Goal: Task Accomplishment & Management: Manage account settings

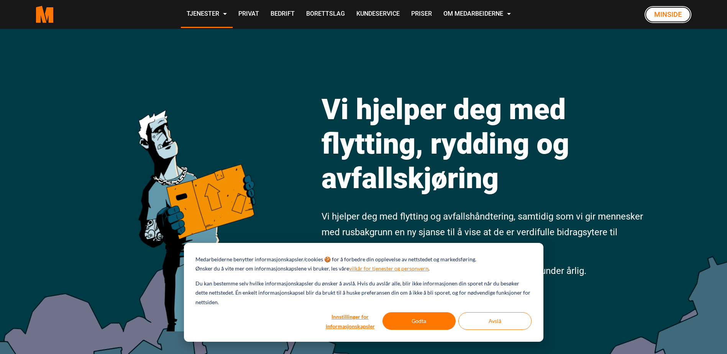
click at [670, 16] on link "Minside" at bounding box center [668, 14] width 47 height 17
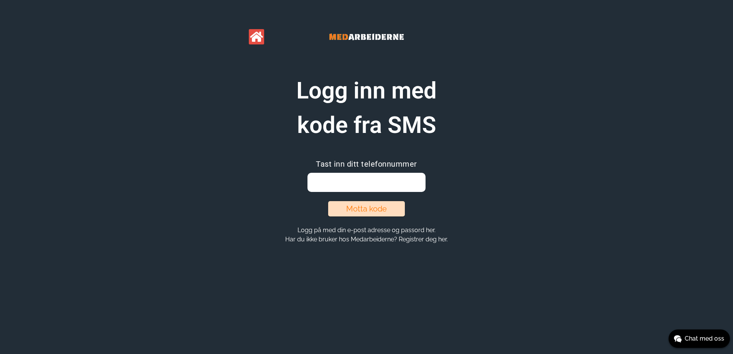
click at [367, 184] on input "email" at bounding box center [366, 182] width 118 height 19
type input "41040123"
click at [366, 207] on button "Motta kode" at bounding box center [366, 208] width 77 height 15
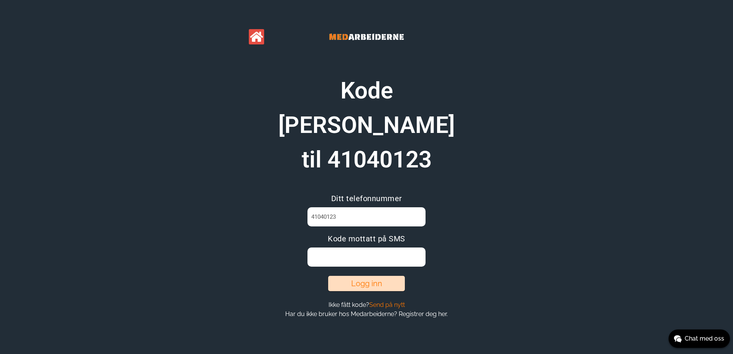
click at [369, 248] on input at bounding box center [366, 257] width 118 height 19
type input "W1U8SVZ2"
click at [365, 276] on button "Logg inn" at bounding box center [366, 283] width 77 height 15
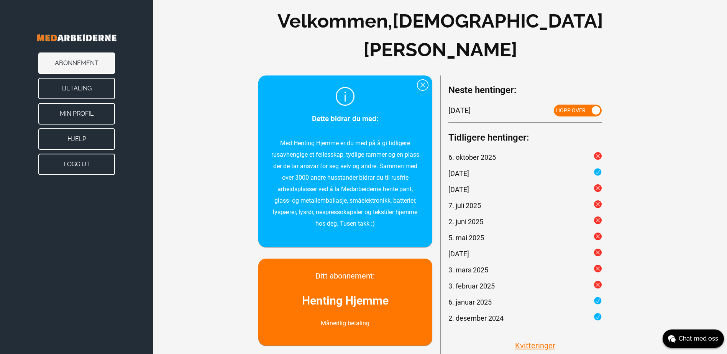
scroll to position [24, 0]
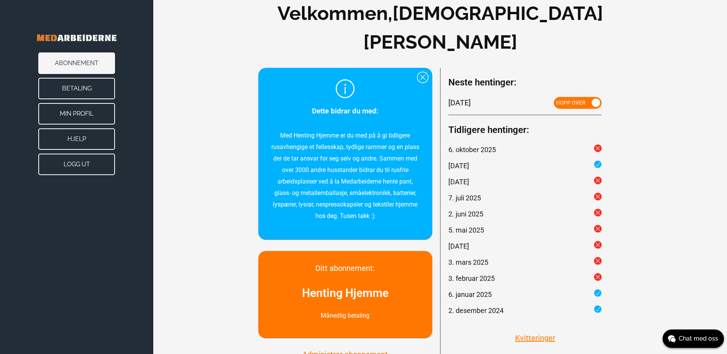
click at [339, 349] on button "Administrer abonnement" at bounding box center [345, 354] width 90 height 10
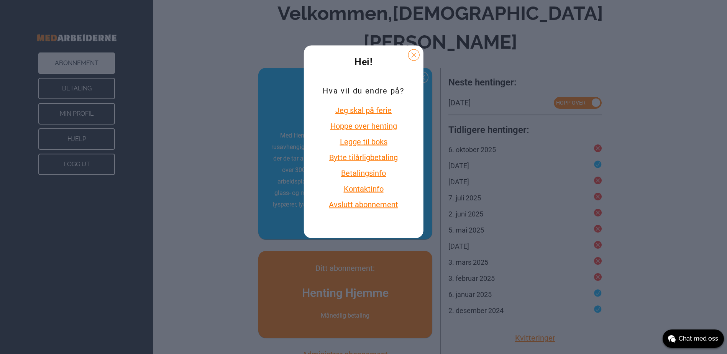
click at [371, 205] on button "Avslutt abonnement" at bounding box center [363, 204] width 81 height 10
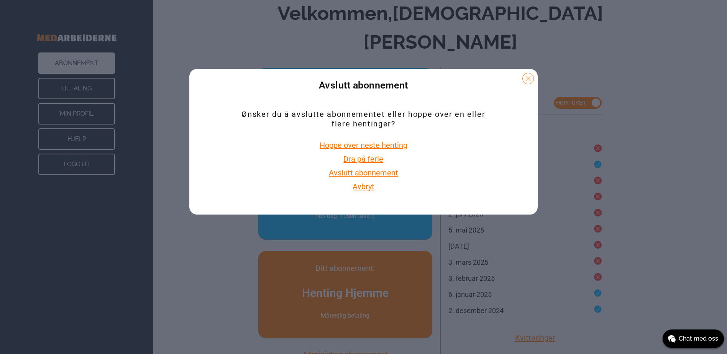
click at [385, 172] on button "Avslutt abonnement" at bounding box center [363, 173] width 74 height 10
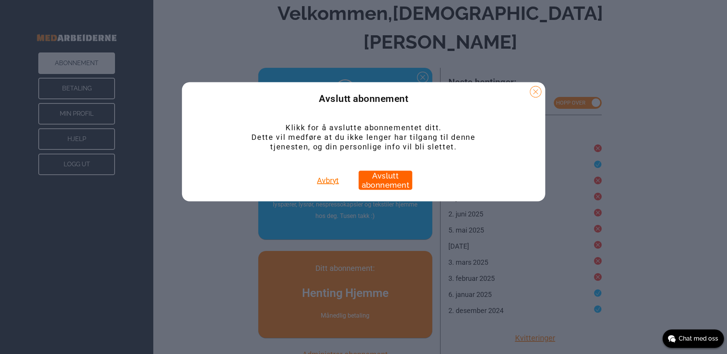
click at [385, 180] on button "Avslutt abonnement" at bounding box center [386, 180] width 54 height 19
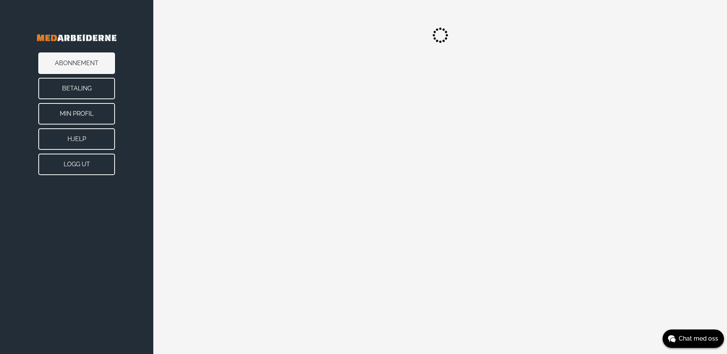
scroll to position [0, 0]
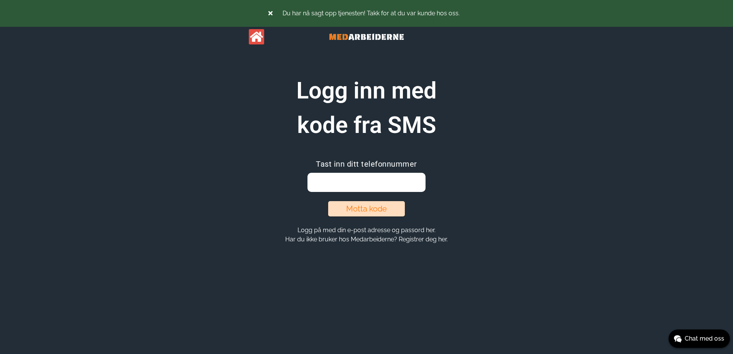
click at [272, 11] on icon at bounding box center [270, 13] width 4 height 6
